Goal: Find specific page/section

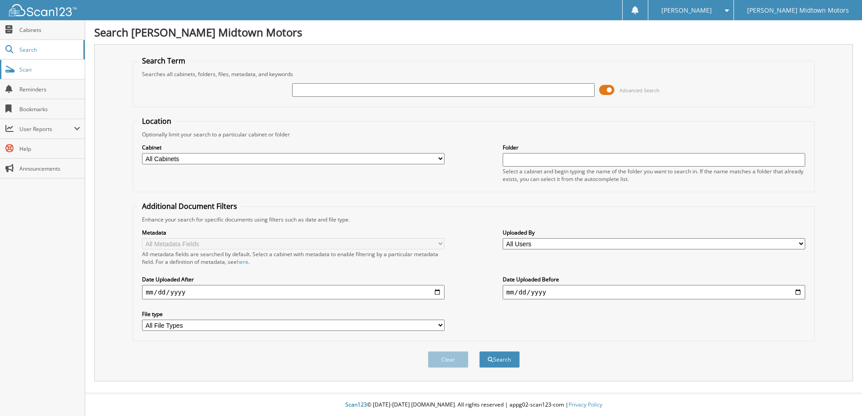
click at [32, 69] on span "Scan" at bounding box center [49, 70] width 61 height 8
drag, startPoint x: 22, startPoint y: 70, endPoint x: 24, endPoint y: 64, distance: 6.1
click at [23, 70] on span "Scan" at bounding box center [49, 70] width 61 height 8
click at [506, 363] on button "Search" at bounding box center [499, 360] width 41 height 17
